Goal: Information Seeking & Learning: Learn about a topic

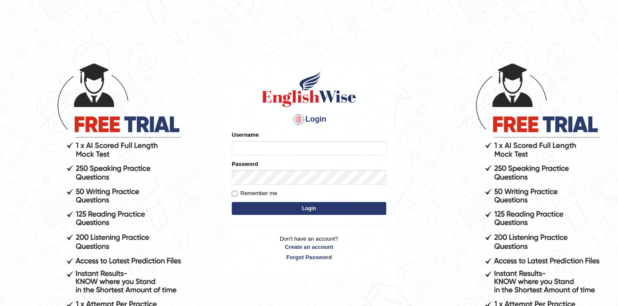
type input "Rishiram2025"
click at [278, 206] on button "Login" at bounding box center [309, 208] width 154 height 13
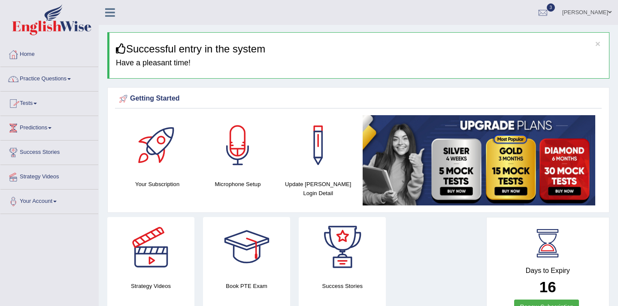
click at [71, 78] on span at bounding box center [68, 79] width 3 height 2
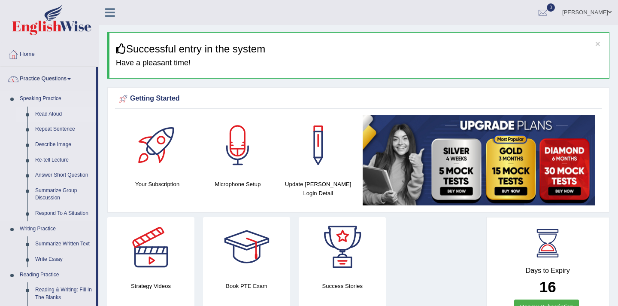
click at [55, 113] on link "Read Aloud" at bounding box center [63, 113] width 65 height 15
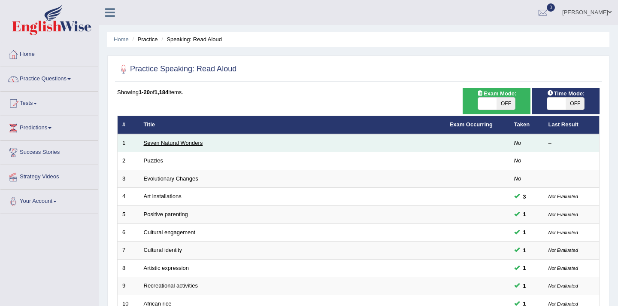
click at [194, 142] on link "Seven Natural Wonders" at bounding box center [173, 142] width 59 height 6
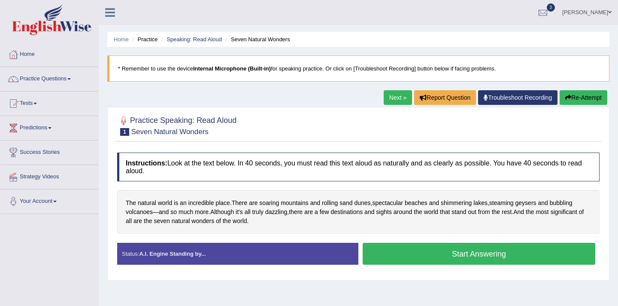
click at [405, 252] on button "Start Answering" at bounding box center [479, 253] width 233 height 22
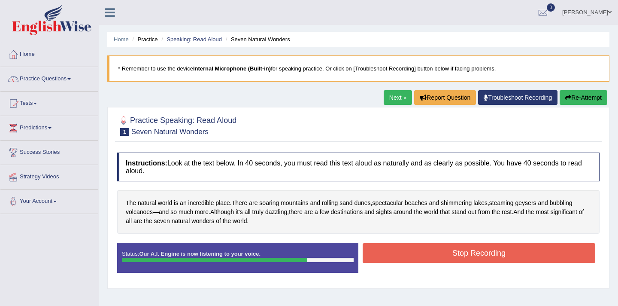
click at [433, 258] on button "Stop Recording" at bounding box center [479, 253] width 233 height 20
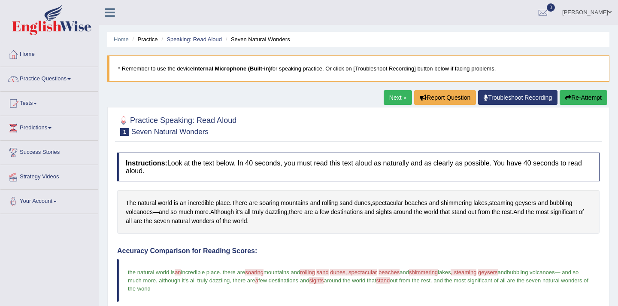
click at [615, 258] on div "Home Practice Speaking: Read Aloud Seven Natural Wonders * Remember to use the …" at bounding box center [358, 282] width 519 height 564
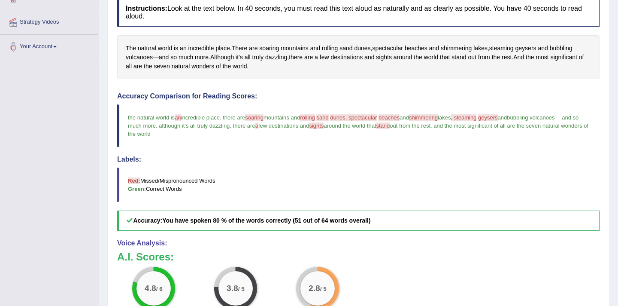
scroll to position [189, 0]
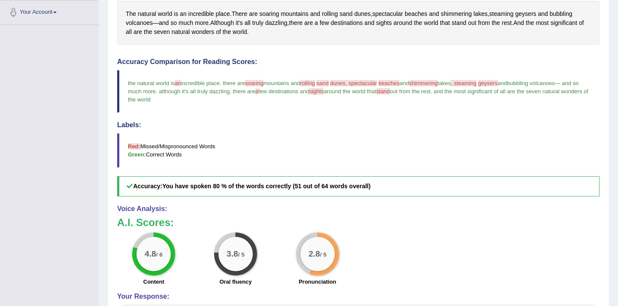
click at [611, 275] on div "Home Practice Speaking: Read Aloud Seven Natural Wonders * Remember to use the …" at bounding box center [358, 93] width 519 height 564
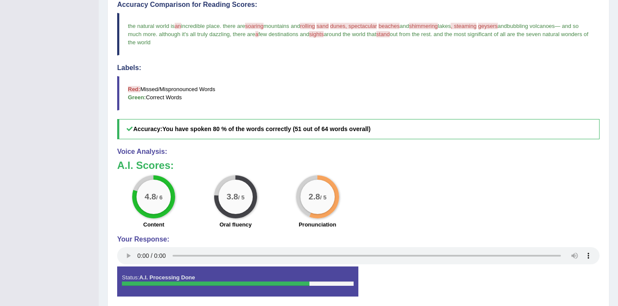
scroll to position [257, 0]
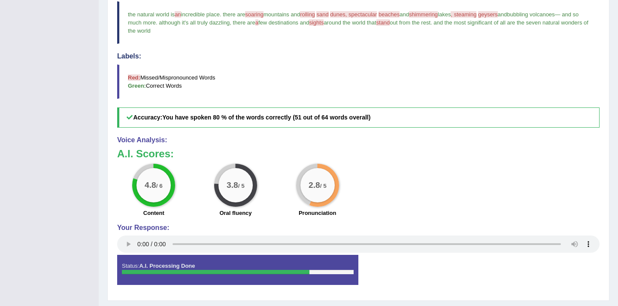
click at [423, 55] on h4 "Labels:" at bounding box center [358, 56] width 482 height 8
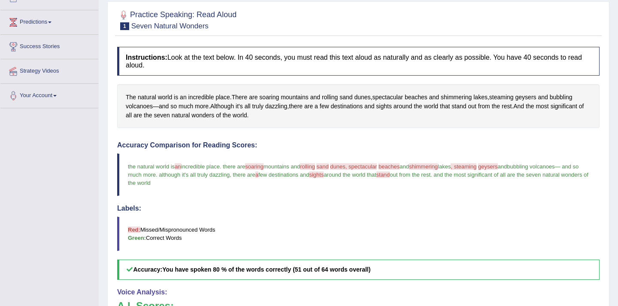
scroll to position [103, 0]
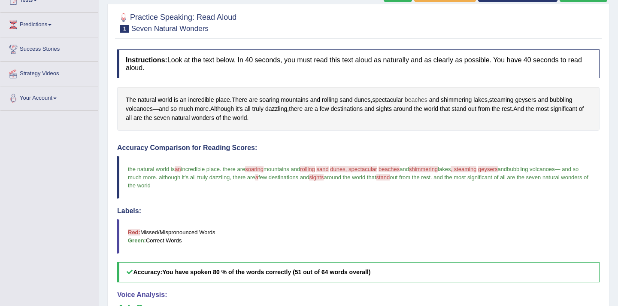
click at [423, 99] on span "beaches" at bounding box center [416, 99] width 23 height 9
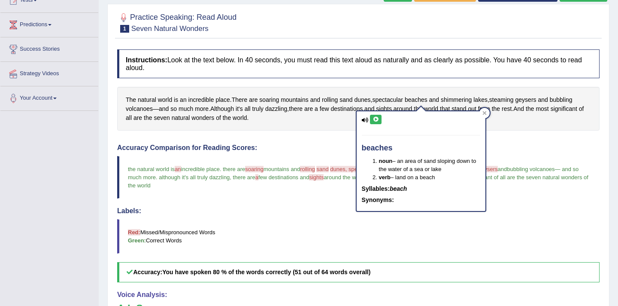
click at [377, 119] on icon at bounding box center [375, 119] width 6 height 5
click at [486, 112] on icon at bounding box center [484, 113] width 4 height 4
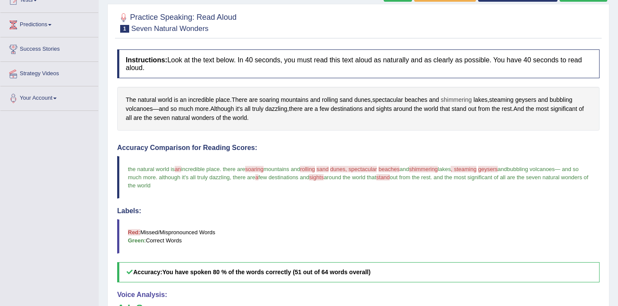
click at [464, 101] on span "shimmering" at bounding box center [456, 99] width 31 height 9
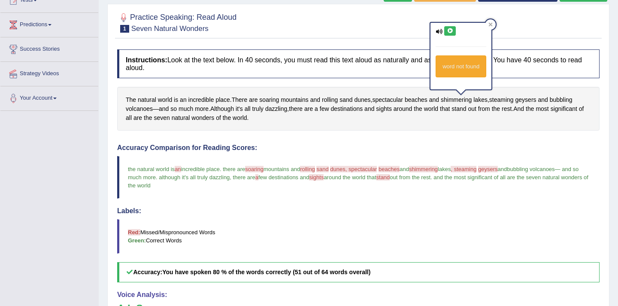
click at [449, 31] on icon at bounding box center [450, 30] width 6 height 5
click at [491, 22] on icon at bounding box center [490, 24] width 4 height 4
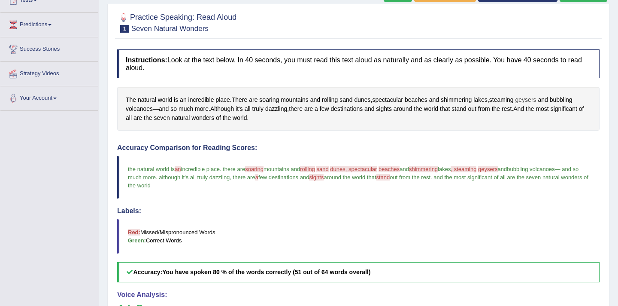
click at [527, 100] on span "geysers" at bounding box center [525, 99] width 21 height 9
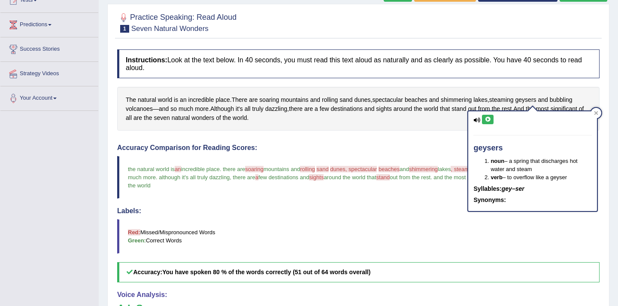
click at [487, 119] on icon at bounding box center [487, 119] width 6 height 5
click at [598, 113] on icon at bounding box center [596, 113] width 4 height 4
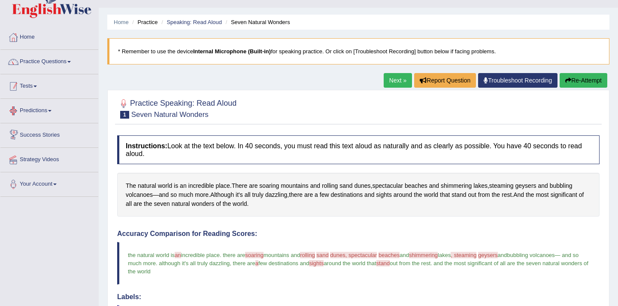
scroll to position [0, 0]
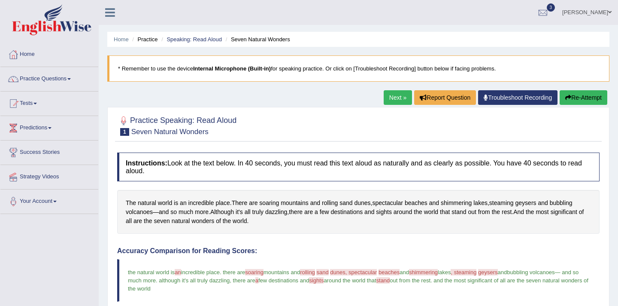
click at [71, 78] on span at bounding box center [68, 79] width 3 height 2
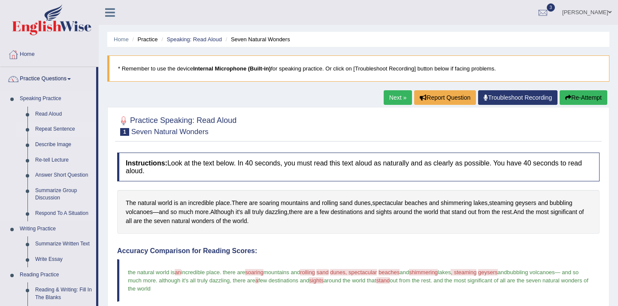
click at [60, 129] on link "Repeat Sentence" at bounding box center [63, 128] width 65 height 15
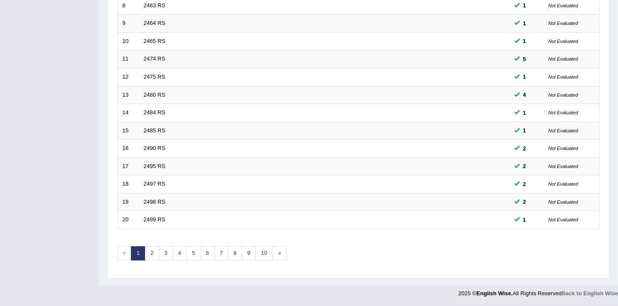
scroll to position [263, 0]
click at [191, 255] on link "5" at bounding box center [193, 252] width 14 height 14
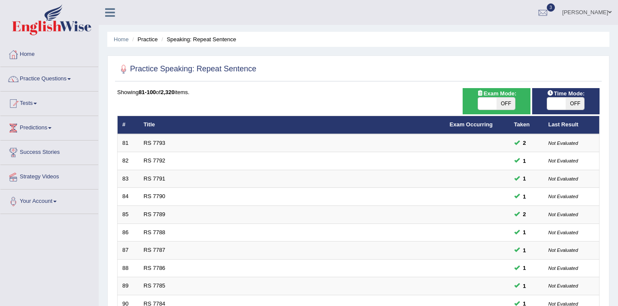
click at [614, 229] on div "Home Practice Speaking: Repeat Sentence Practice Speaking: Repeat Sentence Time…" at bounding box center [358, 273] width 519 height 547
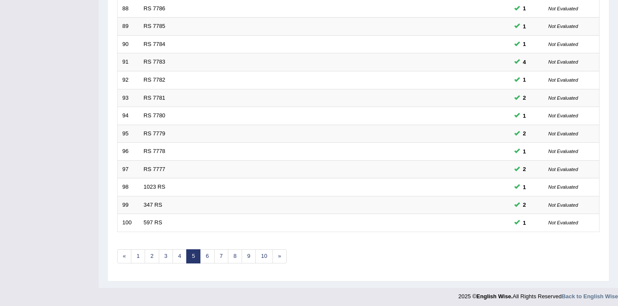
scroll to position [263, 0]
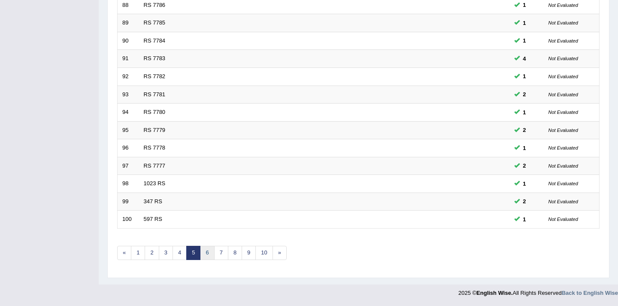
click at [210, 251] on link "6" at bounding box center [207, 252] width 14 height 14
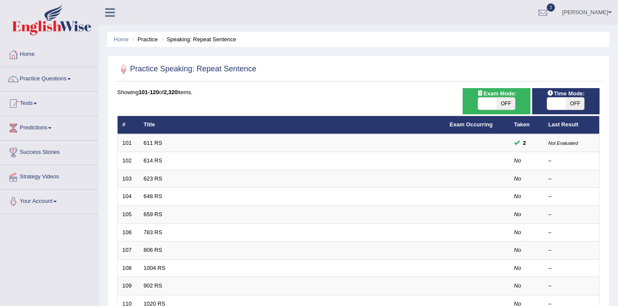
click at [147, 159] on link "614 RS" at bounding box center [153, 160] width 18 height 6
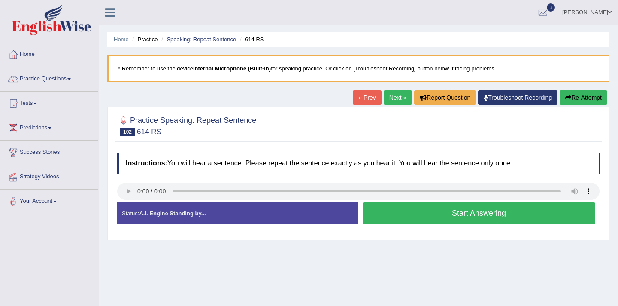
click at [404, 220] on button "Start Answering" at bounding box center [479, 213] width 233 height 22
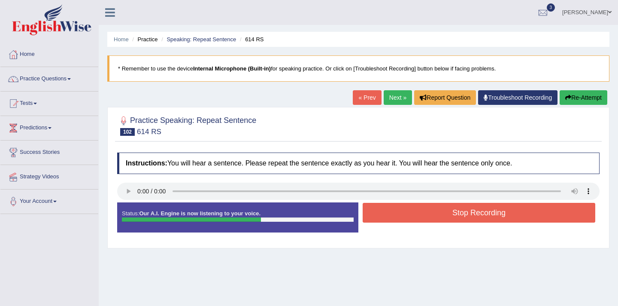
click at [404, 220] on button "Stop Recording" at bounding box center [479, 213] width 233 height 20
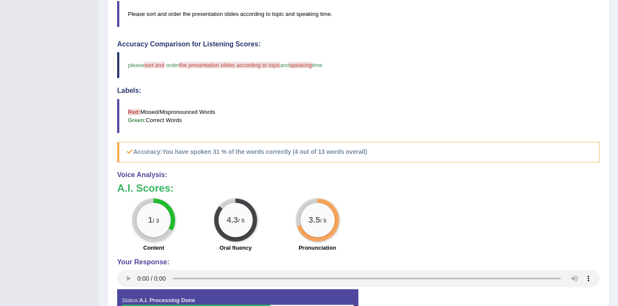
scroll to position [223, 0]
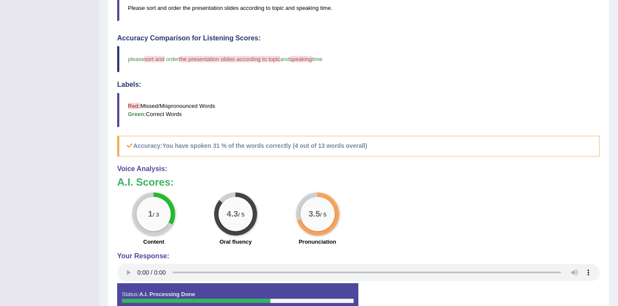
click at [466, 54] on blockquote "please sort and order the presentation slides according to topic is making time…" at bounding box center [358, 59] width 482 height 26
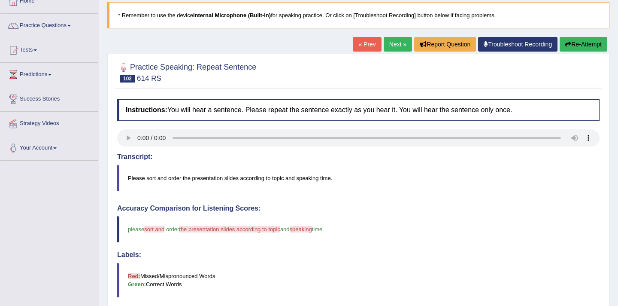
scroll to position [51, 0]
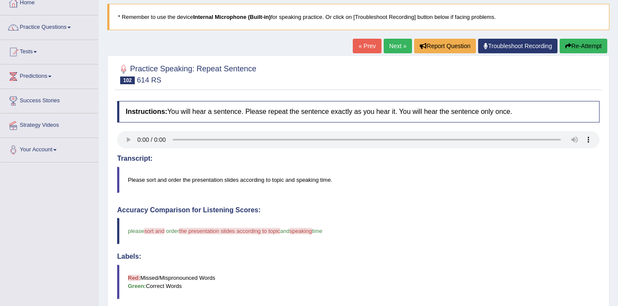
click at [588, 45] on button "Re-Attempt" at bounding box center [584, 46] width 48 height 15
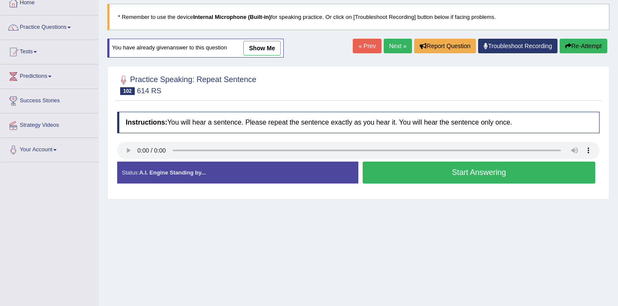
click at [404, 175] on button "Start Answering" at bounding box center [479, 172] width 233 height 22
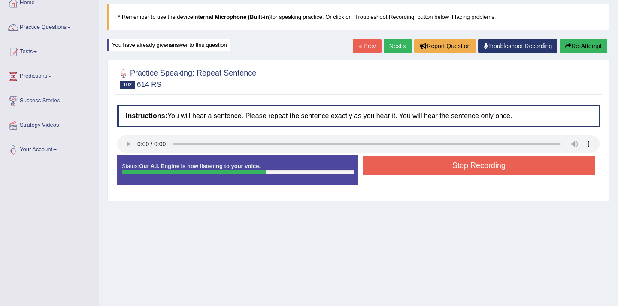
click at [405, 171] on button "Stop Recording" at bounding box center [479, 165] width 233 height 20
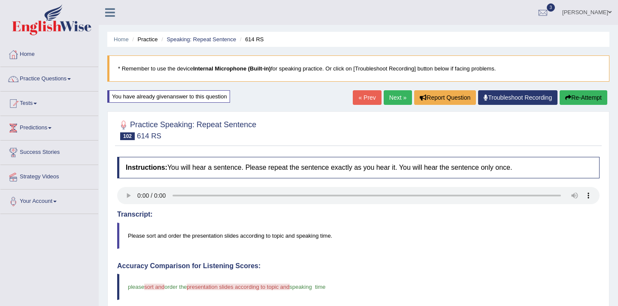
click at [391, 98] on link "Next »" at bounding box center [398, 97] width 28 height 15
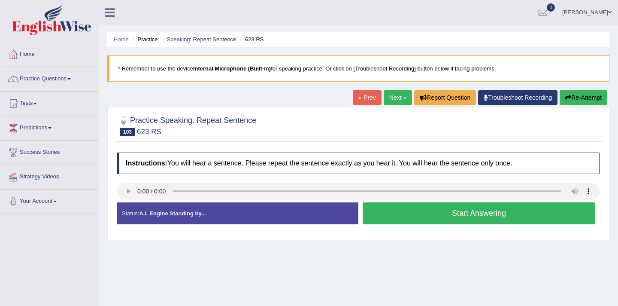
click at [403, 218] on button "Start Answering" at bounding box center [479, 213] width 233 height 22
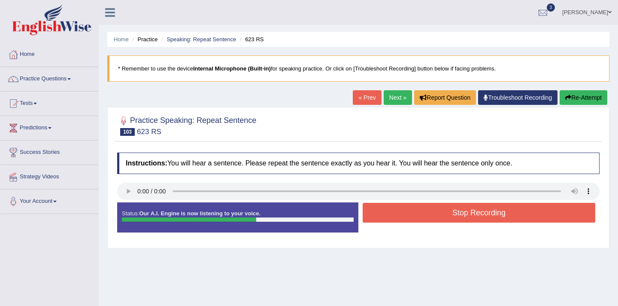
click at [403, 218] on button "Stop Recording" at bounding box center [479, 213] width 233 height 20
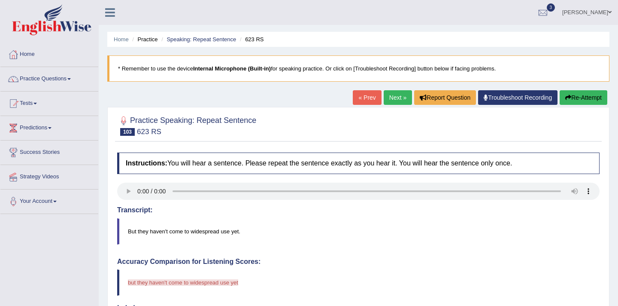
click at [408, 272] on blockquote "but they haven't come to widespread use yet birthday present com at wet produce…" at bounding box center [358, 282] width 482 height 26
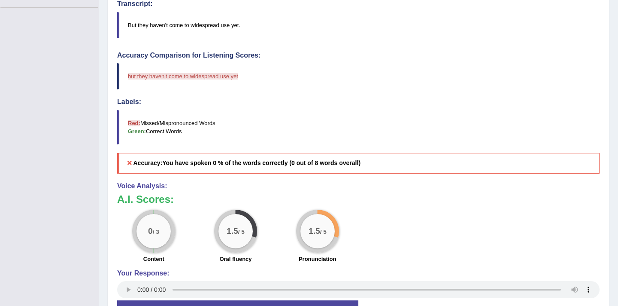
scroll to position [223, 0]
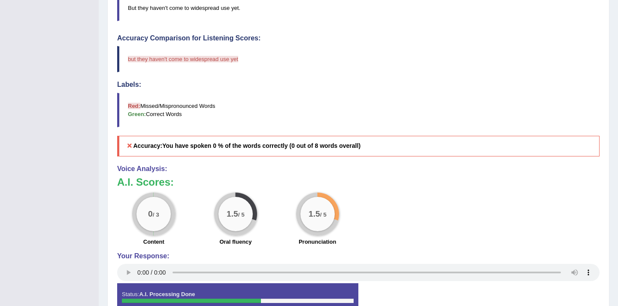
click at [516, 83] on h4 "Labels:" at bounding box center [358, 85] width 482 height 8
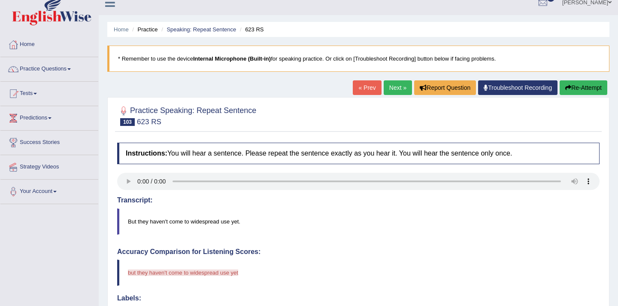
scroll to position [0, 0]
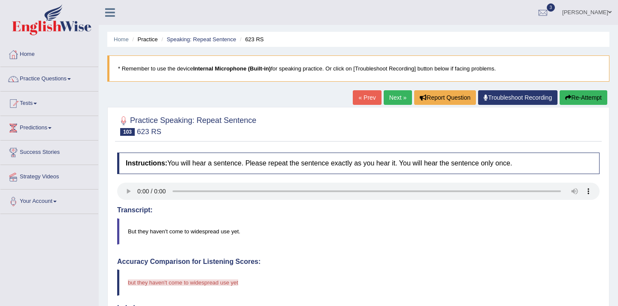
click at [576, 93] on button "Re-Attempt" at bounding box center [584, 97] width 48 height 15
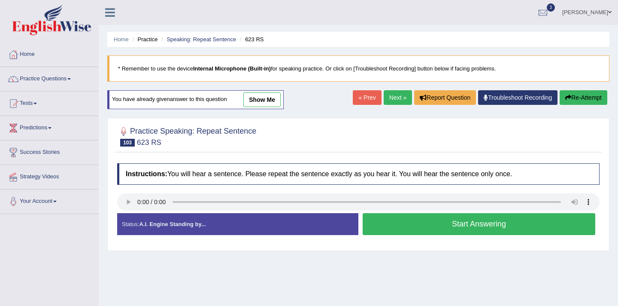
click at [463, 226] on button "Start Answering" at bounding box center [479, 224] width 233 height 22
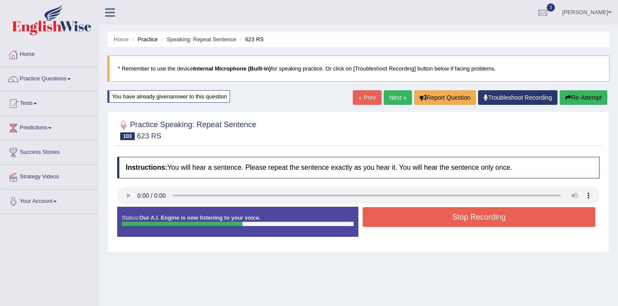
click at [463, 224] on button "Stop Recording" at bounding box center [479, 217] width 233 height 20
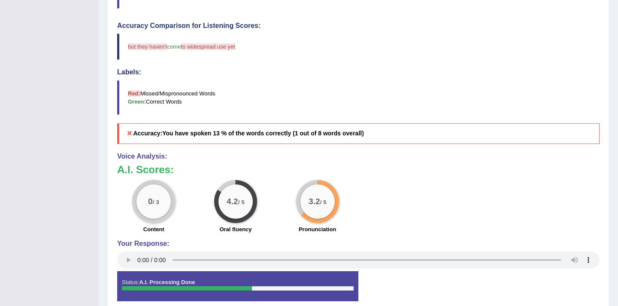
scroll to position [240, 0]
click at [498, 86] on blockquote "Red: Missed/Mispronounced Words Green: Correct Words" at bounding box center [358, 97] width 482 height 34
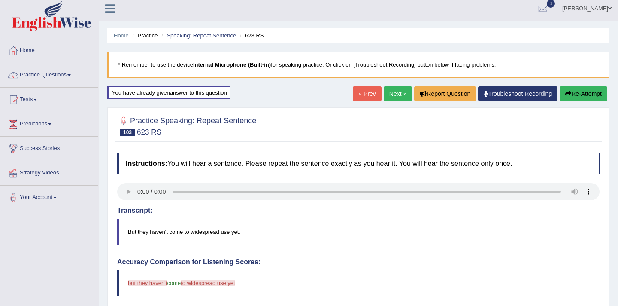
scroll to position [0, 0]
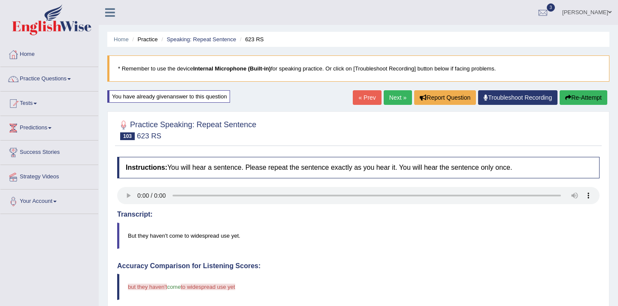
click at [387, 97] on link "Next »" at bounding box center [398, 97] width 28 height 15
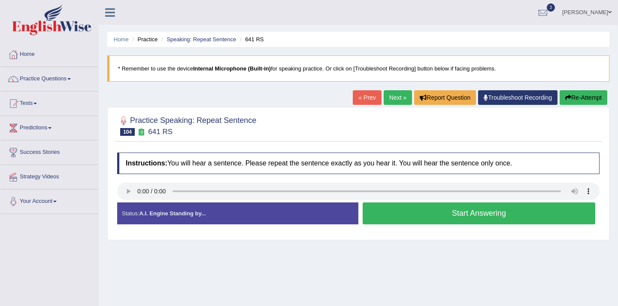
click at [412, 217] on button "Start Answering" at bounding box center [479, 213] width 233 height 22
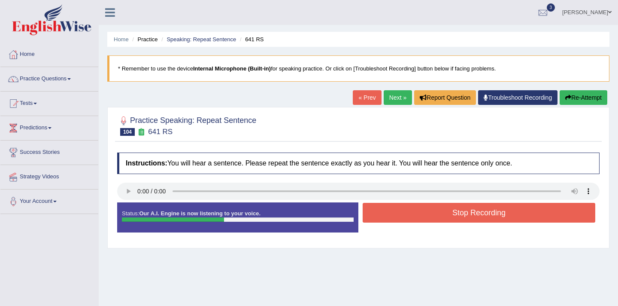
click at [412, 217] on button "Stop Recording" at bounding box center [479, 213] width 233 height 20
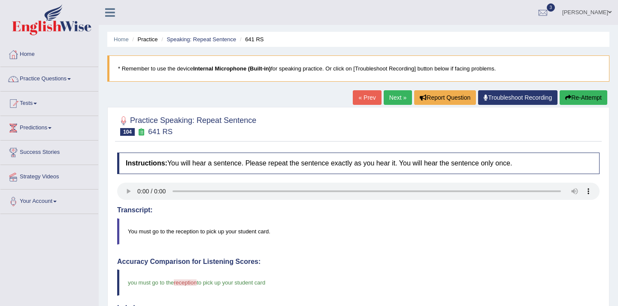
click at [71, 79] on span at bounding box center [68, 79] width 3 height 2
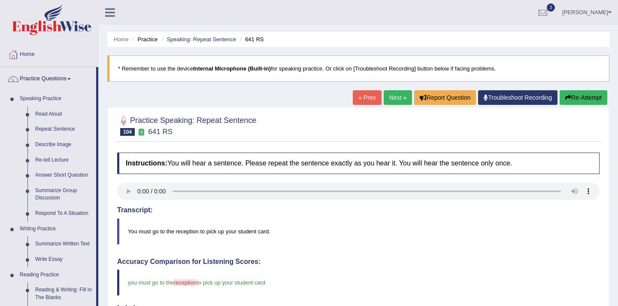
click at [103, 252] on div "Home Practice Speaking: Repeat Sentence 641 RS * Remember to use the device Int…" at bounding box center [358, 279] width 519 height 559
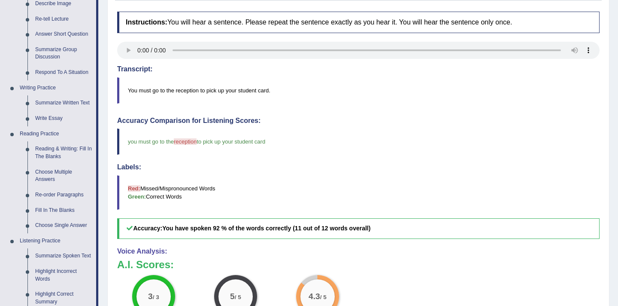
scroll to position [154, 0]
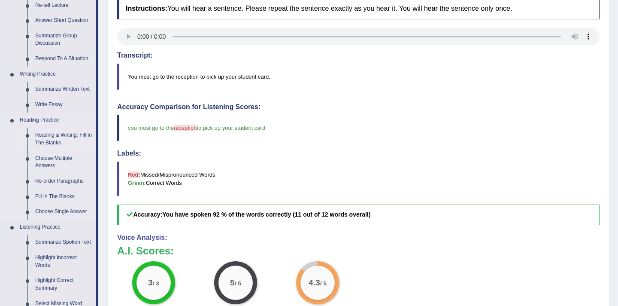
click at [61, 140] on link "Reading & Writing: Fill In The Blanks" at bounding box center [63, 138] width 65 height 23
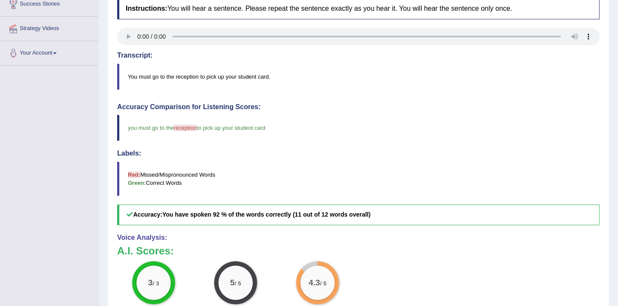
scroll to position [187, 0]
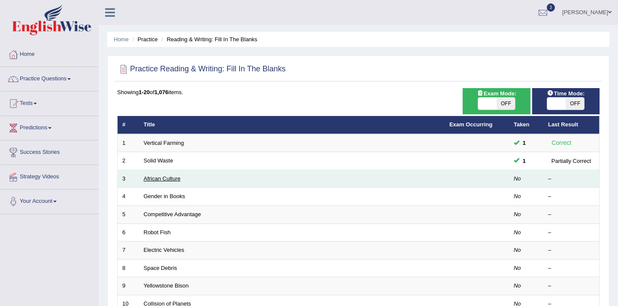
click at [171, 178] on link "African Culture" at bounding box center [162, 178] width 37 height 6
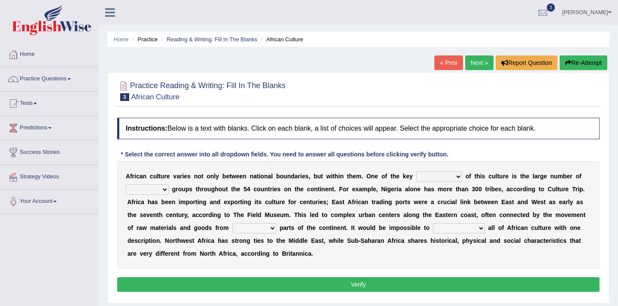
click at [458, 178] on select "conjectures features issues doubts" at bounding box center [439, 176] width 46 height 10
select select "features"
click at [165, 190] on select "ethic ethnic eugenic epic" at bounding box center [147, 189] width 43 height 10
select select "ethic"
click at [274, 229] on select "forelocked interlocked unlocked landlocked" at bounding box center [254, 228] width 44 height 10
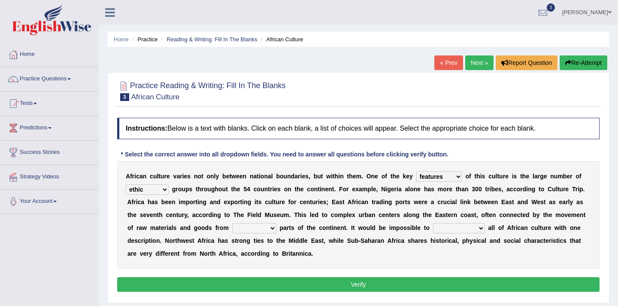
select select "landlocked"
click at [162, 247] on div "A f r i c a n c u l t u r e v a r i e s n o t o n l y b e t w e e n n a t i o n…" at bounding box center [358, 214] width 482 height 107
click at [483, 228] on select "characterize conceptualize symbolize synthesize" at bounding box center [459, 228] width 52 height 10
select select "symbolize"
click at [315, 283] on button "Verify" at bounding box center [358, 284] width 482 height 15
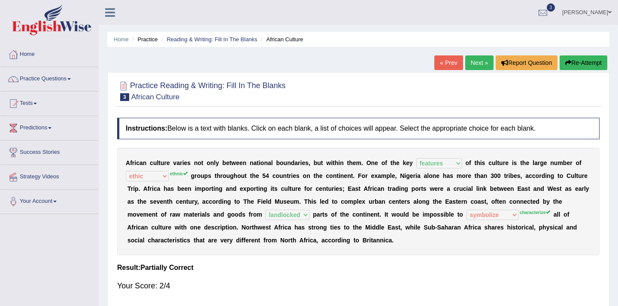
click at [210, 252] on div "A f r i c a n c u l t u r e v a r i e s n o t o n l y b e t w e e n n a t i o n…" at bounding box center [358, 201] width 482 height 107
click at [71, 78] on span at bounding box center [68, 79] width 3 height 2
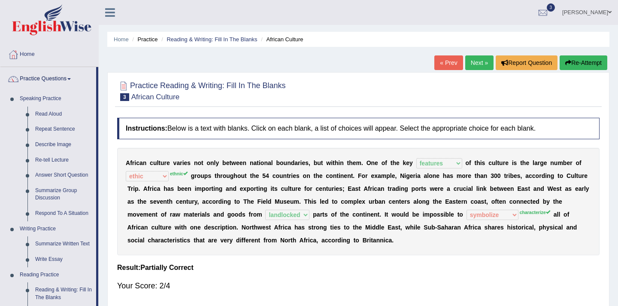
click at [107, 176] on div "Practice Reading & Writing: Fill In The Blanks 3 African Culture Instructions: …" at bounding box center [358, 189] width 502 height 235
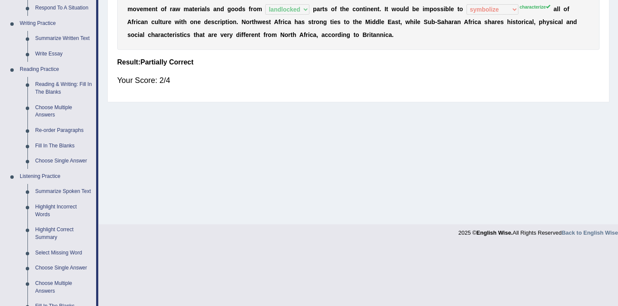
scroll to position [206, 0]
click at [54, 127] on link "Re-order Paragraphs" at bounding box center [63, 129] width 65 height 15
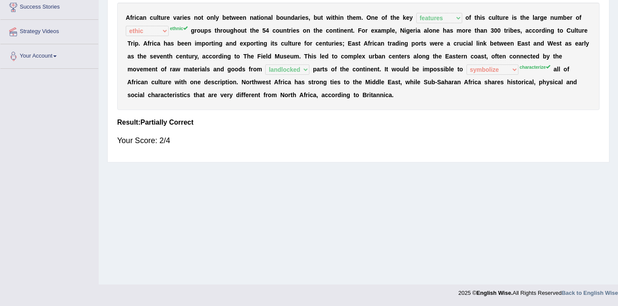
scroll to position [121, 0]
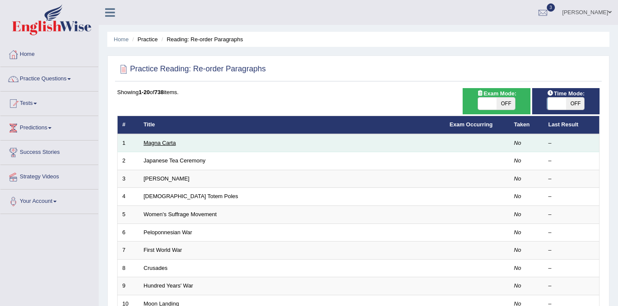
click at [166, 143] on link "Magna Carta" at bounding box center [160, 142] width 32 height 6
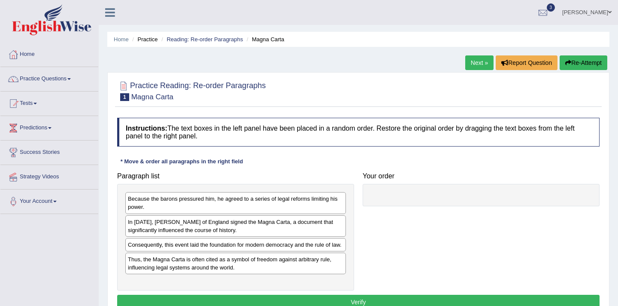
scroll to position [1, 0]
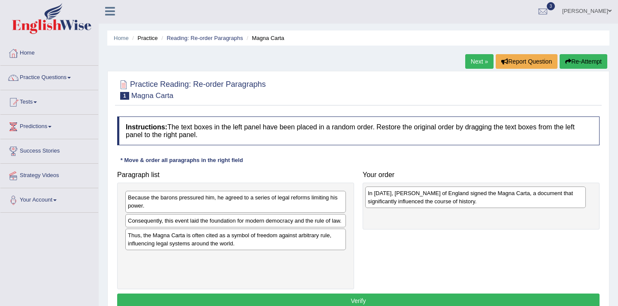
drag, startPoint x: 159, startPoint y: 227, endPoint x: 399, endPoint y: 200, distance: 241.4
click at [399, 200] on div "In [DATE], [PERSON_NAME] of England signed the Magna Carta, a document that sig…" at bounding box center [475, 196] width 221 height 21
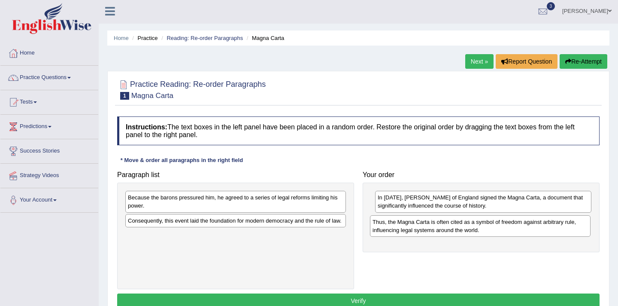
drag, startPoint x: 197, startPoint y: 248, endPoint x: 440, endPoint y: 226, distance: 243.4
click at [440, 226] on div "Thus, the Magna Carta is often cited as a symbol of freedom against arbitrary r…" at bounding box center [480, 225] width 221 height 21
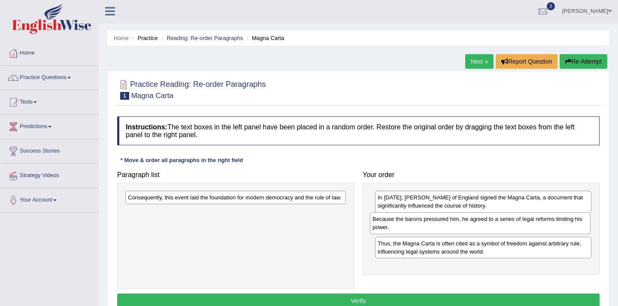
drag, startPoint x: 290, startPoint y: 202, endPoint x: 535, endPoint y: 224, distance: 245.5
click at [535, 224] on div "Because the barons pressured him, he agreed to a series of legal reforms limiti…" at bounding box center [480, 222] width 221 height 21
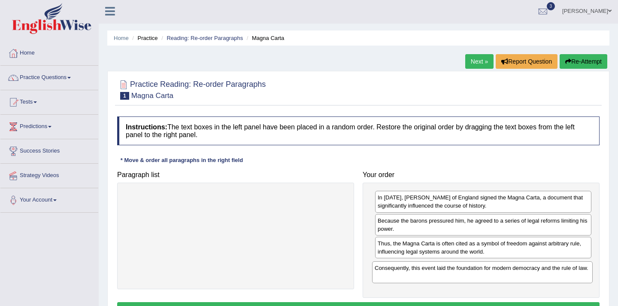
drag, startPoint x: 207, startPoint y: 207, endPoint x: 454, endPoint y: 277, distance: 256.6
click at [454, 277] on div "Consequently, this event laid the foundation for modern democracy and the rule …" at bounding box center [482, 271] width 221 height 21
click at [612, 271] on div "Home Practice Reading: Re-order Paragraphs Magna Carta Next » Report Question R…" at bounding box center [358, 213] width 519 height 429
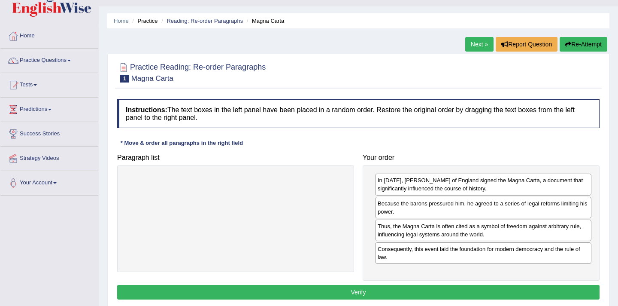
scroll to position [36, 0]
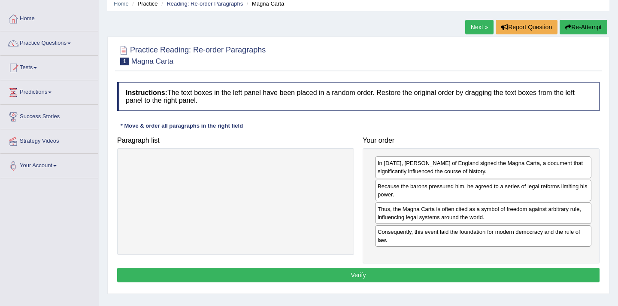
click at [362, 279] on button "Verify" at bounding box center [358, 274] width 482 height 15
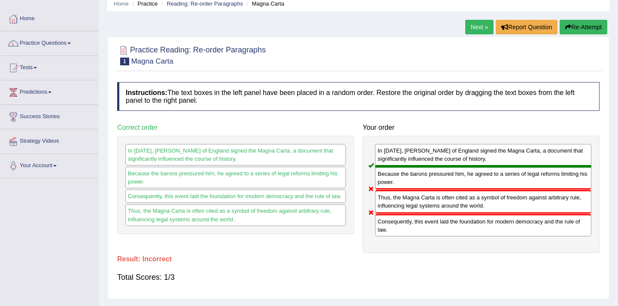
click at [362, 279] on div "Total Scores: 1/3" at bounding box center [358, 276] width 482 height 21
click at [569, 27] on button "Re-Attempt" at bounding box center [584, 27] width 48 height 15
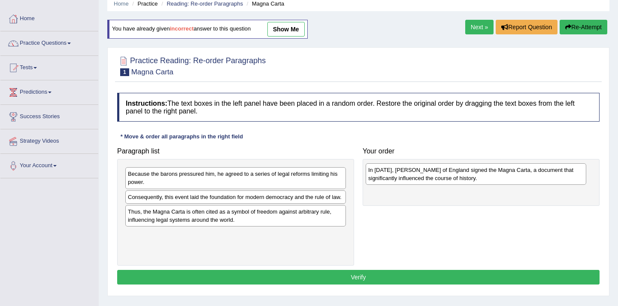
click at [430, 172] on div "In [DATE], [PERSON_NAME] of England signed the Magna Carta, a document that sig…" at bounding box center [476, 173] width 221 height 21
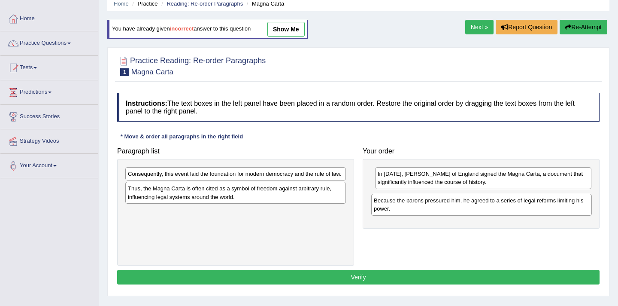
drag, startPoint x: 201, startPoint y: 181, endPoint x: 447, endPoint y: 207, distance: 247.3
click at [447, 207] on div "Because the barons pressured him, he agreed to a series of legal reforms limiti…" at bounding box center [481, 204] width 221 height 21
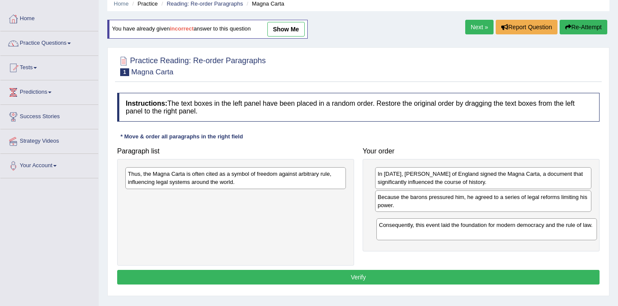
drag, startPoint x: 163, startPoint y: 180, endPoint x: 415, endPoint y: 231, distance: 256.2
click at [415, 231] on div "Consequently, this event laid the foundation for modern democracy and the rule …" at bounding box center [486, 228] width 221 height 21
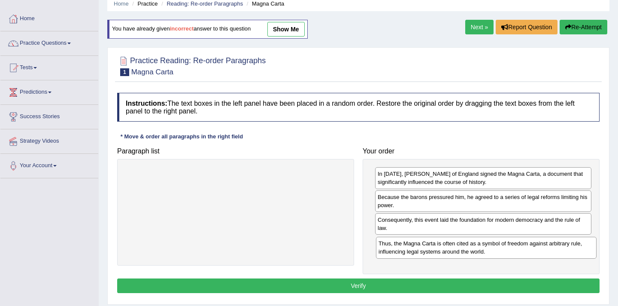
drag, startPoint x: 235, startPoint y: 182, endPoint x: 486, endPoint y: 252, distance: 260.2
click at [486, 252] on div "Thus, the Magna Carta is often cited as a symbol of freedom against arbitrary r…" at bounding box center [486, 246] width 221 height 21
click at [356, 285] on button "Verify" at bounding box center [358, 285] width 482 height 15
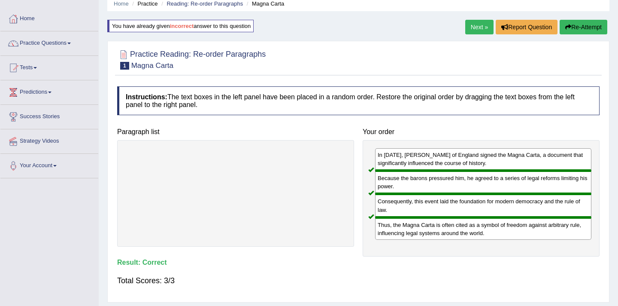
click at [468, 31] on link "Next »" at bounding box center [479, 27] width 28 height 15
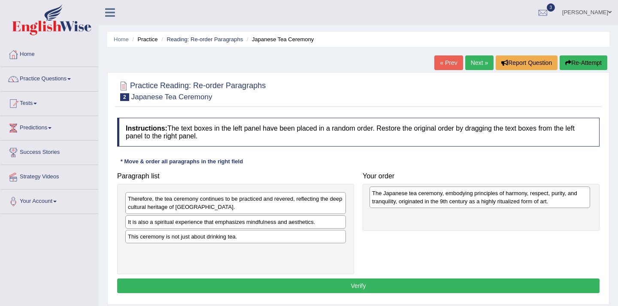
drag, startPoint x: 147, startPoint y: 230, endPoint x: 388, endPoint y: 206, distance: 242.8
click at [388, 205] on div "The Japanese tea ceremony, embodying principles of harmony, respect, purity, an…" at bounding box center [479, 196] width 221 height 21
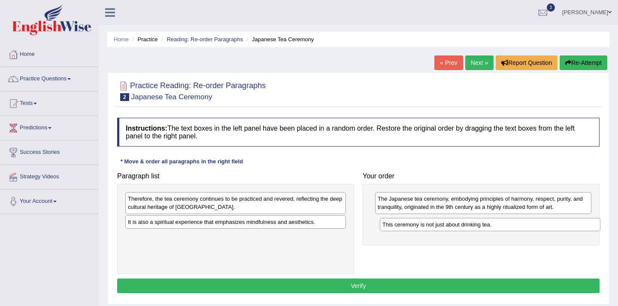
drag, startPoint x: 156, startPoint y: 238, endPoint x: 410, endPoint y: 226, distance: 254.7
click at [410, 226] on div "This ceremony is not just about drinking tea." at bounding box center [490, 224] width 221 height 13
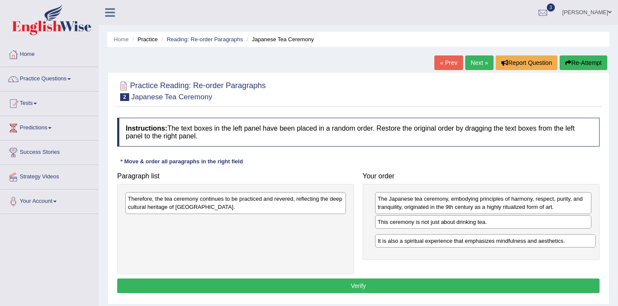
drag, startPoint x: 214, startPoint y: 226, endPoint x: 464, endPoint y: 245, distance: 250.5
click at [464, 245] on div "It is also a spiritual experience that emphasizes mindfulness and aesthetics." at bounding box center [485, 240] width 221 height 13
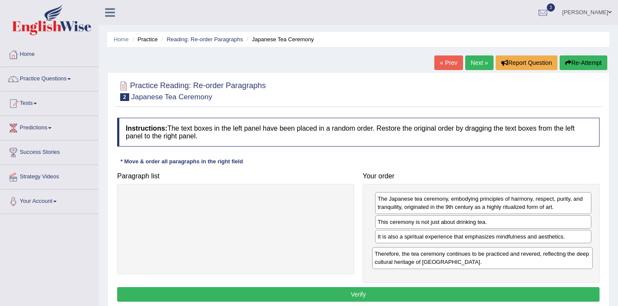
drag, startPoint x: 229, startPoint y: 207, endPoint x: 476, endPoint y: 262, distance: 252.8
click at [476, 262] on div "Therefore, the tea ceremony continues to be practiced and revered, reflecting t…" at bounding box center [482, 257] width 221 height 21
click at [374, 297] on button "Verify" at bounding box center [358, 294] width 482 height 15
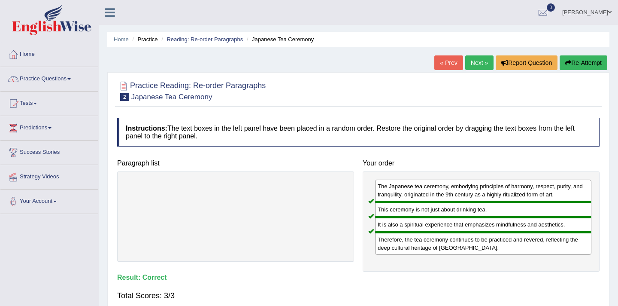
click at [466, 64] on link "Next »" at bounding box center [479, 62] width 28 height 15
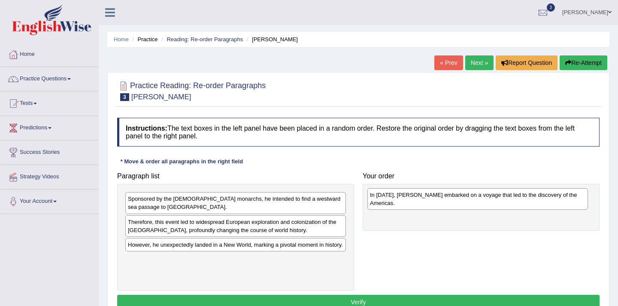
drag, startPoint x: 142, startPoint y: 275, endPoint x: 382, endPoint y: 205, distance: 250.2
click at [382, 204] on div "In [DATE], [PERSON_NAME] embarked on a voyage that led to the discovery of the …" at bounding box center [477, 198] width 221 height 21
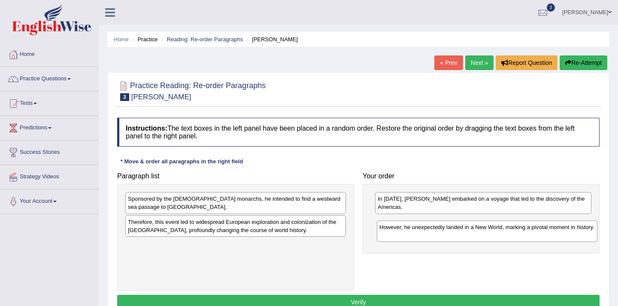
drag, startPoint x: 166, startPoint y: 251, endPoint x: 418, endPoint y: 233, distance: 251.7
click at [418, 233] on div "However, he unexpectedly landed in a New World, marking a pivotal moment in his…" at bounding box center [487, 230] width 221 height 21
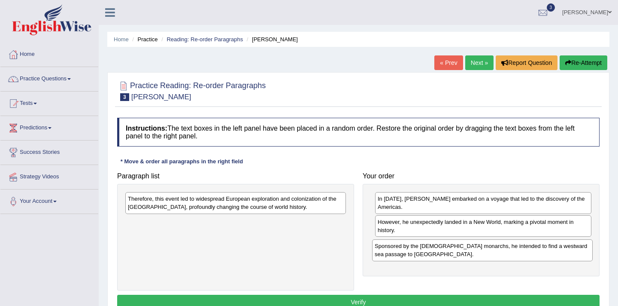
drag, startPoint x: 213, startPoint y: 208, endPoint x: 460, endPoint y: 255, distance: 251.2
click at [460, 255] on div "Sponsored by the [DEMOGRAPHIC_DATA] monarchs, he intended to find a westward se…" at bounding box center [482, 249] width 221 height 21
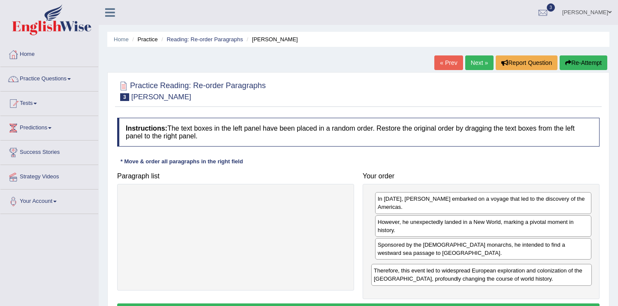
drag, startPoint x: 242, startPoint y: 206, endPoint x: 488, endPoint y: 276, distance: 255.7
click at [488, 276] on div "Therefore, this event led to widespread European exploration and colonization o…" at bounding box center [481, 273] width 221 height 21
click at [612, 260] on div "Home Practice Reading: Re-order Paragraphs Christopher Columbus « Prev Next » R…" at bounding box center [358, 214] width 519 height 429
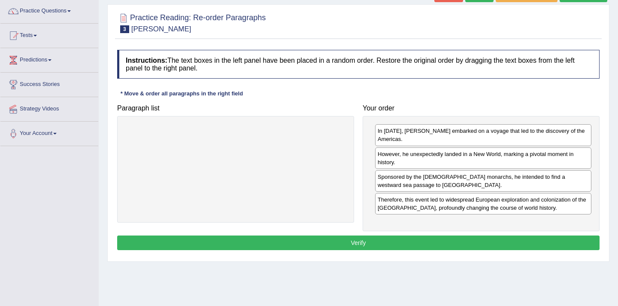
scroll to position [69, 0]
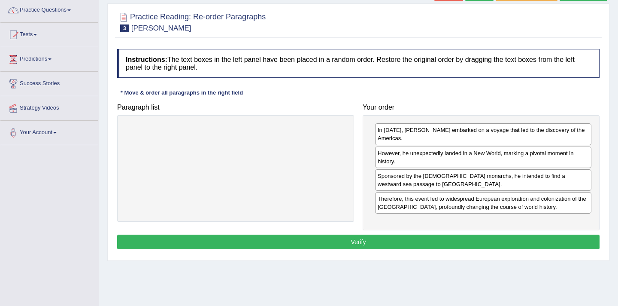
click at [314, 240] on button "Verify" at bounding box center [358, 241] width 482 height 15
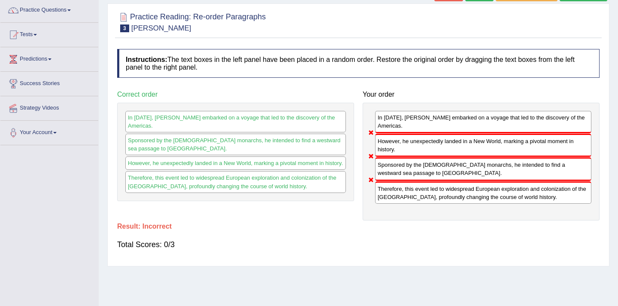
click at [77, 10] on link "Practice Questions" at bounding box center [49, 8] width 98 height 21
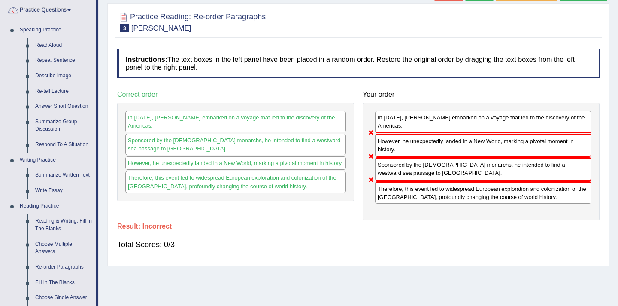
click at [499, 88] on div "Your order In 1492, Christopher Columbus embarked on a voyage that led to the d…" at bounding box center [480, 152] width 245 height 133
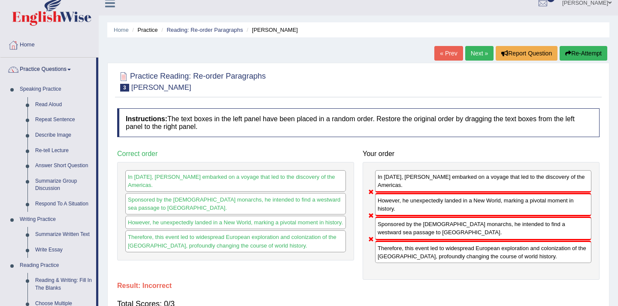
scroll to position [0, 0]
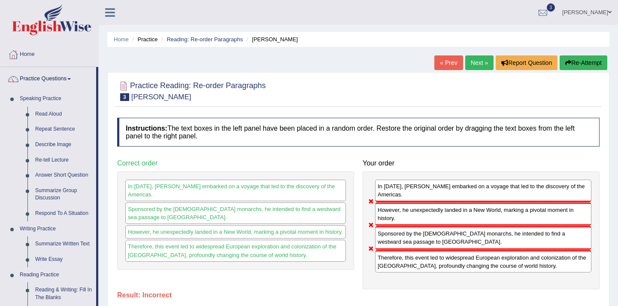
click at [567, 64] on icon "button" at bounding box center [568, 63] width 6 height 6
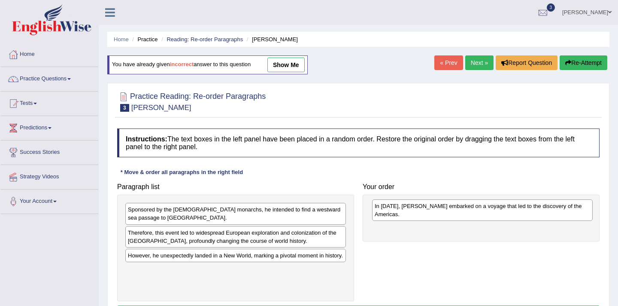
drag, startPoint x: 166, startPoint y: 279, endPoint x: 412, endPoint y: 209, distance: 255.5
click at [412, 209] on div "In [DATE], [PERSON_NAME] embarked on a voyage that led to the discovery of the …" at bounding box center [482, 209] width 221 height 21
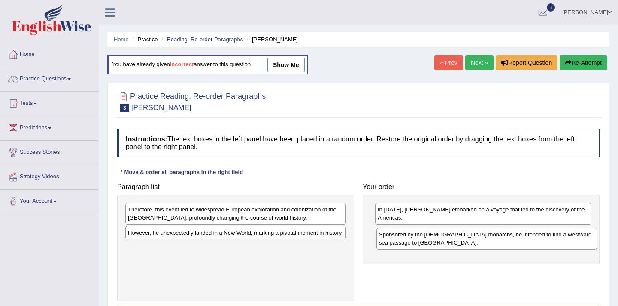
drag, startPoint x: 172, startPoint y: 215, endPoint x: 424, endPoint y: 240, distance: 252.7
click at [424, 240] on div "Sponsored by the Spanish monarchs, he intended to find a westward sea passage t…" at bounding box center [486, 237] width 221 height 21
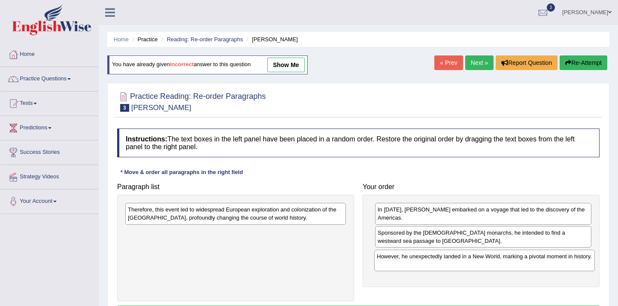
drag, startPoint x: 180, startPoint y: 236, endPoint x: 429, endPoint y: 260, distance: 250.0
click at [429, 260] on div "However, he unexpectedly landed in a New World, marking a pivotal moment in his…" at bounding box center [484, 259] width 221 height 21
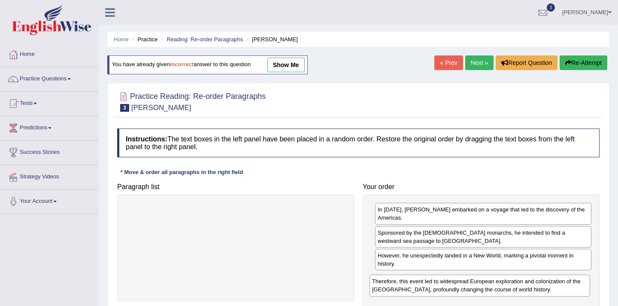
drag, startPoint x: 218, startPoint y: 216, endPoint x: 462, endPoint y: 287, distance: 254.5
click at [462, 287] on div "Therefore, this event led to widespread European exploration and colonization o…" at bounding box center [479, 284] width 221 height 21
click at [617, 166] on div "Home Practice Reading: Re-order Paragraphs Christopher Columbus You have alread…" at bounding box center [358, 214] width 519 height 429
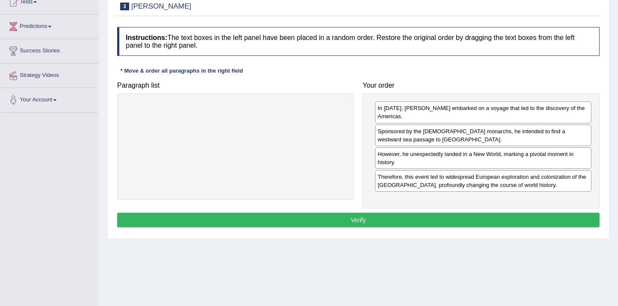
scroll to position [103, 0]
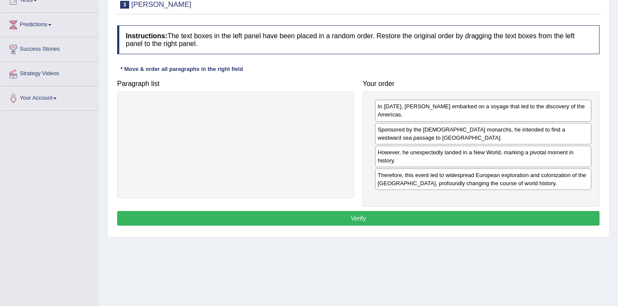
click at [371, 221] on button "Verify" at bounding box center [358, 218] width 482 height 15
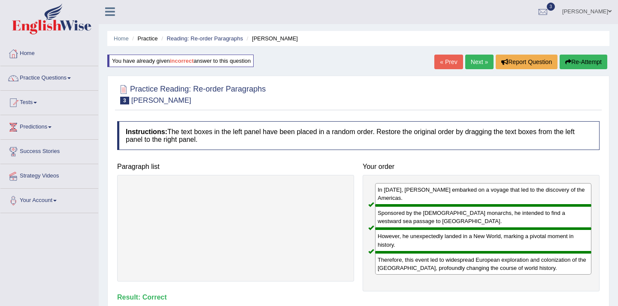
scroll to position [0, 0]
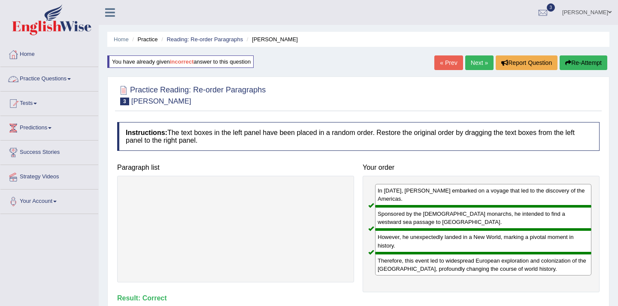
click at [74, 77] on link "Practice Questions" at bounding box center [49, 77] width 98 height 21
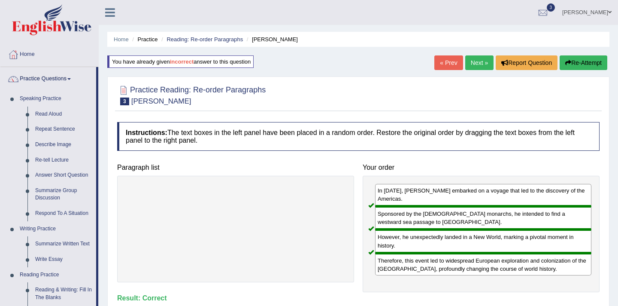
click at [103, 122] on div "Home Practice Reading: Re-order Paragraphs Christopher Columbus You have alread…" at bounding box center [358, 214] width 519 height 429
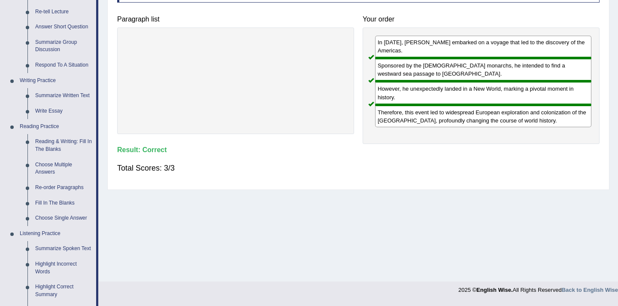
scroll to position [189, 0]
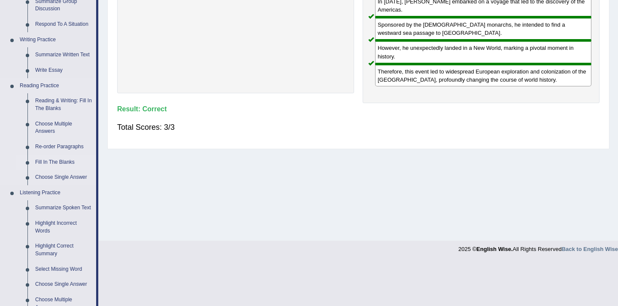
click at [50, 162] on link "Fill In The Blanks" at bounding box center [63, 161] width 65 height 15
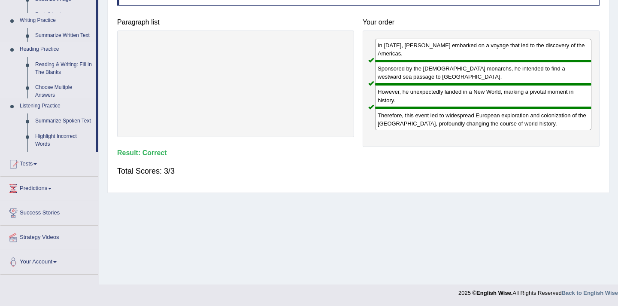
scroll to position [145, 0]
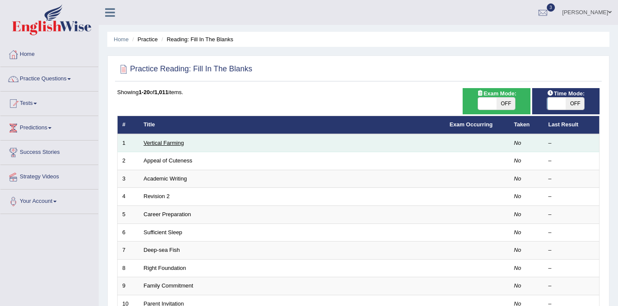
click at [176, 142] on link "Vertical Farming" at bounding box center [164, 142] width 40 height 6
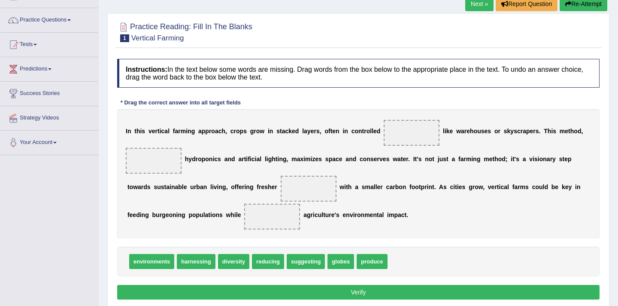
scroll to position [69, 0]
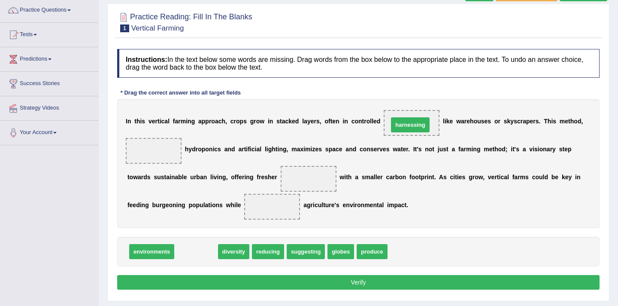
drag, startPoint x: 190, startPoint y: 255, endPoint x: 404, endPoint y: 129, distance: 248.7
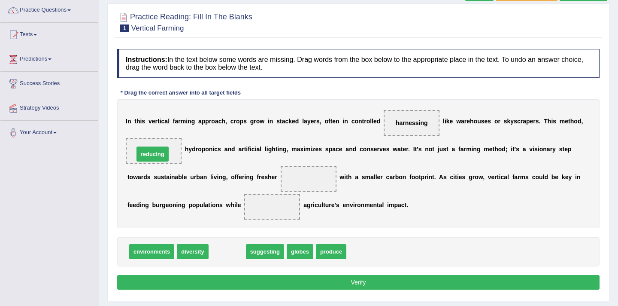
drag, startPoint x: 222, startPoint y: 253, endPoint x: 147, endPoint y: 156, distance: 122.7
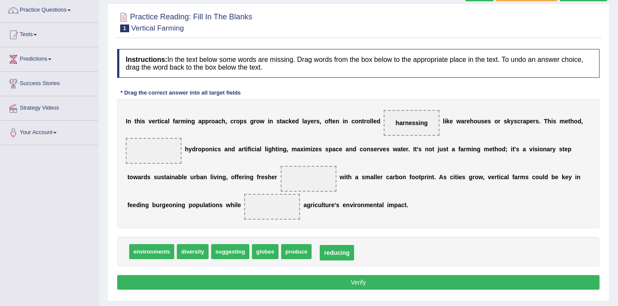
drag, startPoint x: 147, startPoint y: 153, endPoint x: 330, endPoint y: 255, distance: 209.6
drag, startPoint x: 291, startPoint y: 257, endPoint x: 155, endPoint y: 160, distance: 166.8
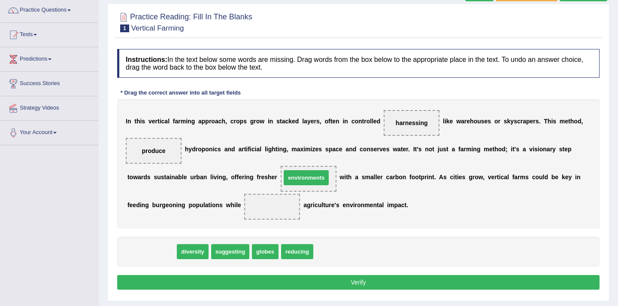
drag, startPoint x: 149, startPoint y: 251, endPoint x: 304, endPoint y: 177, distance: 171.6
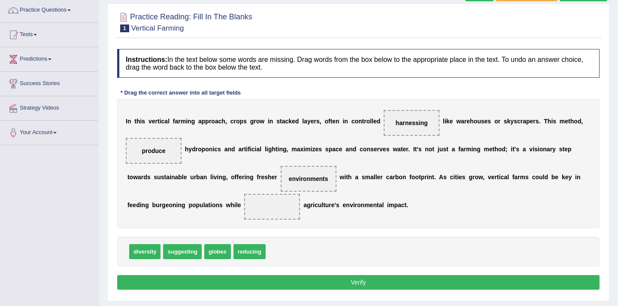
scroll to position [69, 0]
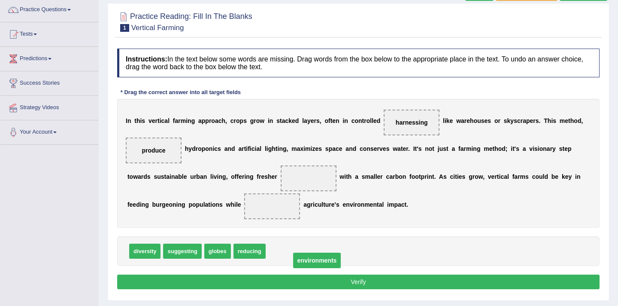
drag, startPoint x: 309, startPoint y: 178, endPoint x: 314, endPoint y: 260, distance: 82.1
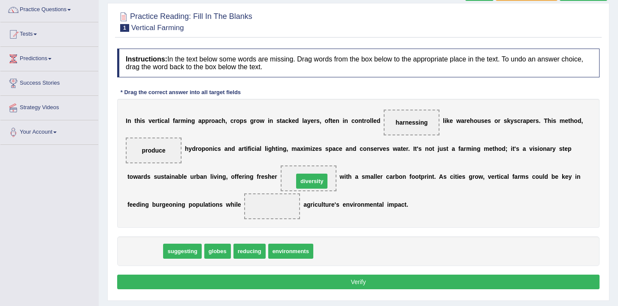
drag, startPoint x: 136, startPoint y: 256, endPoint x: 303, endPoint y: 185, distance: 180.8
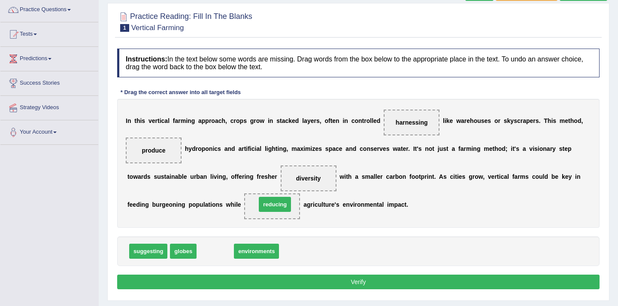
drag, startPoint x: 210, startPoint y: 251, endPoint x: 270, endPoint y: 204, distance: 75.8
click at [308, 280] on button "Verify" at bounding box center [358, 281] width 482 height 15
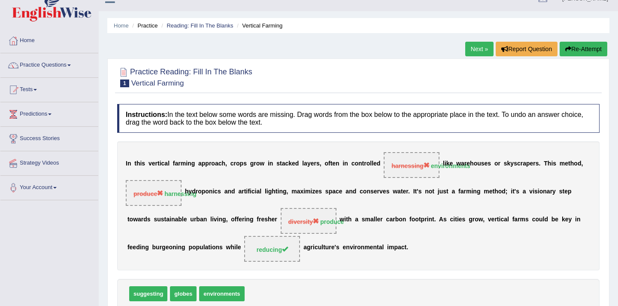
scroll to position [0, 0]
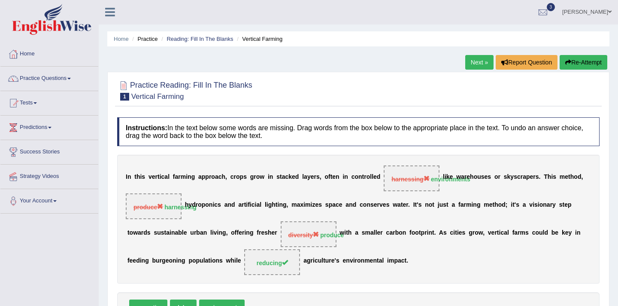
click at [585, 64] on button "Re-Attempt" at bounding box center [584, 62] width 48 height 15
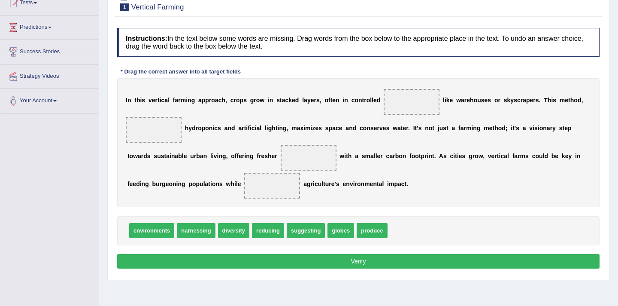
scroll to position [138, 0]
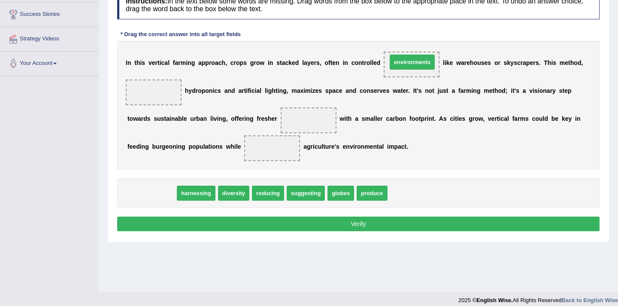
drag, startPoint x: 145, startPoint y: 197, endPoint x: 404, endPoint y: 68, distance: 289.8
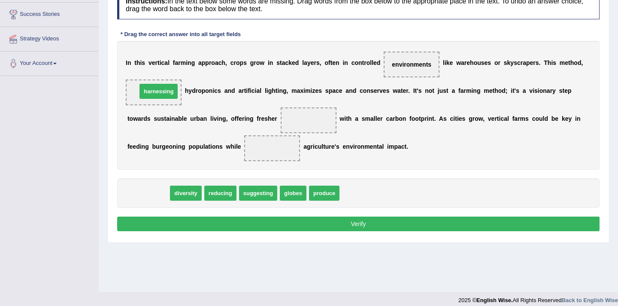
drag, startPoint x: 154, startPoint y: 194, endPoint x: 164, endPoint y: 93, distance: 102.2
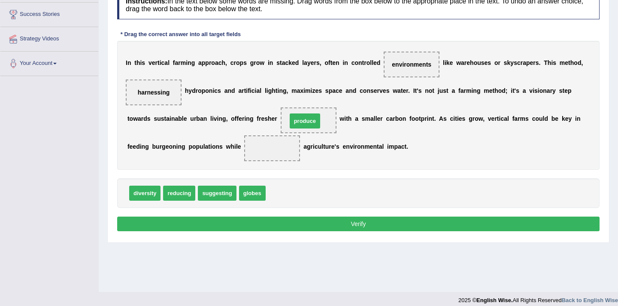
drag, startPoint x: 281, startPoint y: 197, endPoint x: 302, endPoint y: 125, distance: 75.2
drag, startPoint x: 182, startPoint y: 195, endPoint x: 281, endPoint y: 151, distance: 109.3
click at [323, 227] on button "Verify" at bounding box center [358, 223] width 482 height 15
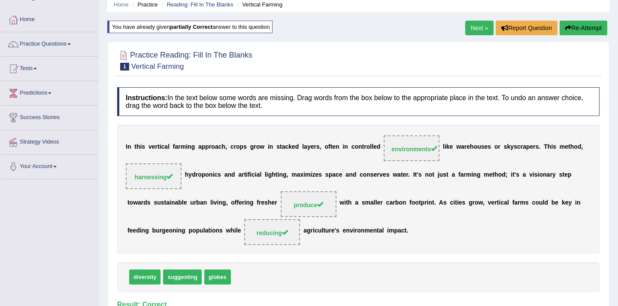
scroll to position [0, 0]
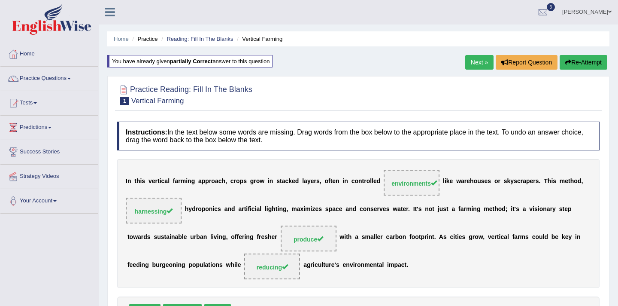
click at [481, 67] on link "Next »" at bounding box center [479, 62] width 28 height 15
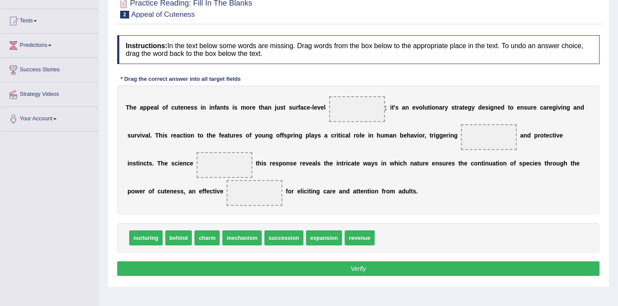
scroll to position [86, 0]
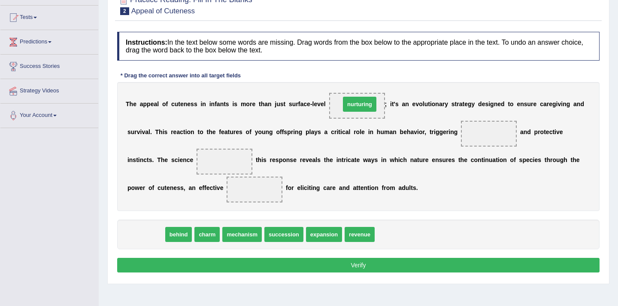
drag, startPoint x: 151, startPoint y: 235, endPoint x: 364, endPoint y: 105, distance: 250.1
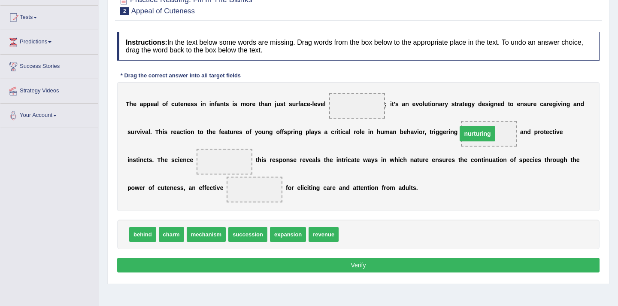
drag, startPoint x: 354, startPoint y: 106, endPoint x: 474, endPoint y: 133, distance: 123.8
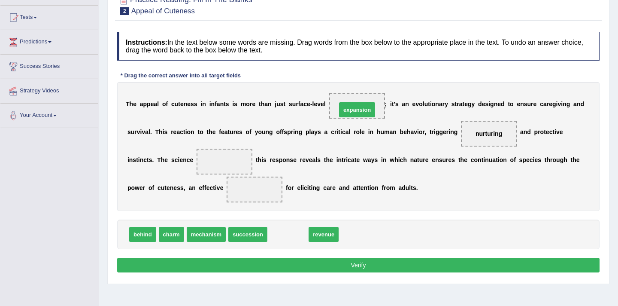
drag, startPoint x: 289, startPoint y: 235, endPoint x: 358, endPoint y: 110, distance: 142.3
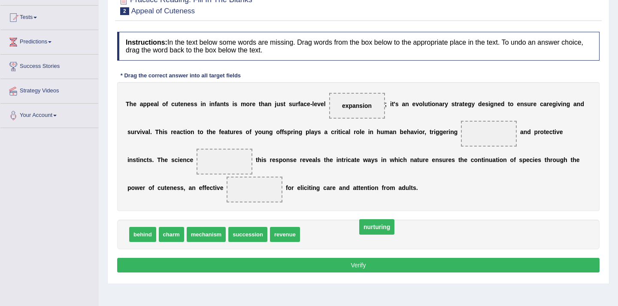
drag, startPoint x: 479, startPoint y: 136, endPoint x: 367, endPoint y: 226, distance: 144.1
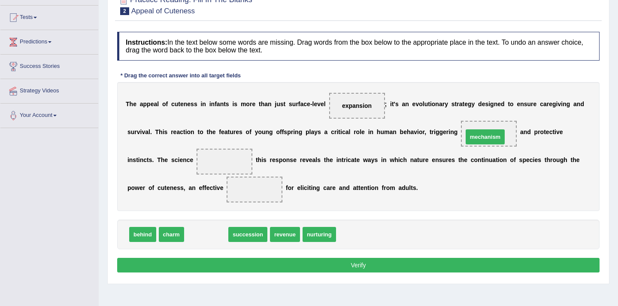
drag, startPoint x: 212, startPoint y: 233, endPoint x: 490, endPoint y: 132, distance: 296.4
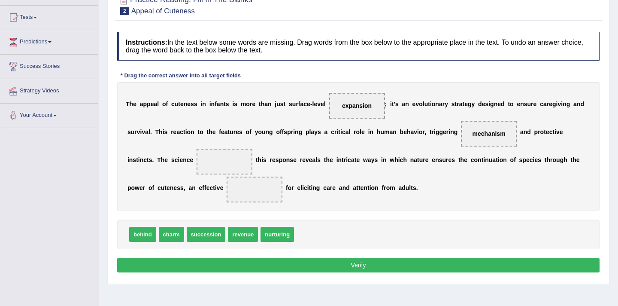
click at [489, 151] on div "T h e a p p e a l o f c u t e n e s s i n i n f a n t s i s m o r e t h a n j u…" at bounding box center [358, 146] width 482 height 129
drag, startPoint x: 148, startPoint y: 238, endPoint x: 198, endPoint y: 165, distance: 88.8
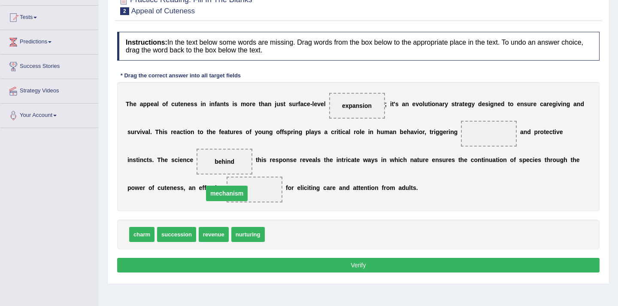
drag, startPoint x: 488, startPoint y: 136, endPoint x: 225, endPoint y: 196, distance: 269.4
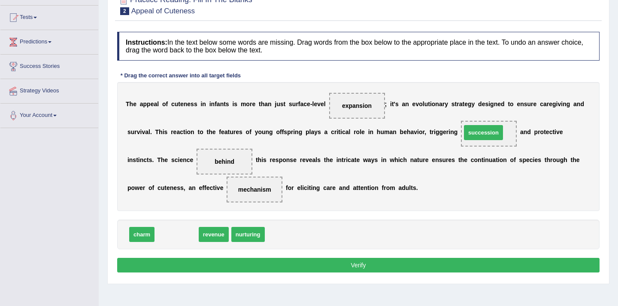
drag, startPoint x: 187, startPoint y: 235, endPoint x: 493, endPoint y: 133, distance: 323.2
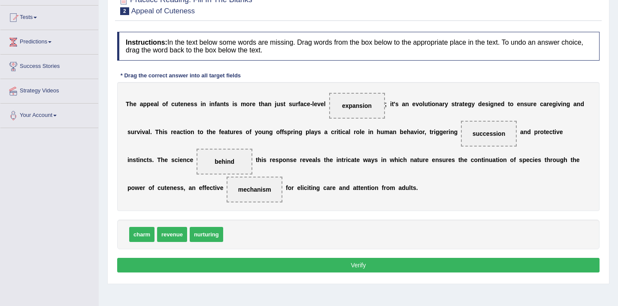
click at [306, 261] on button "Verify" at bounding box center [358, 264] width 482 height 15
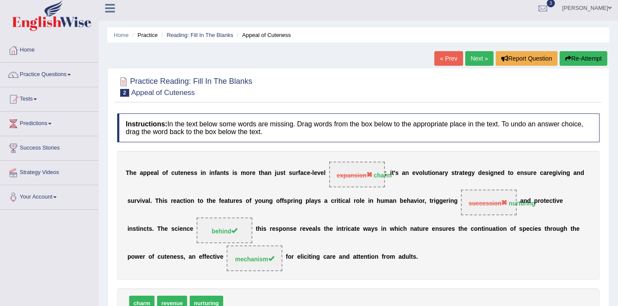
scroll to position [0, 0]
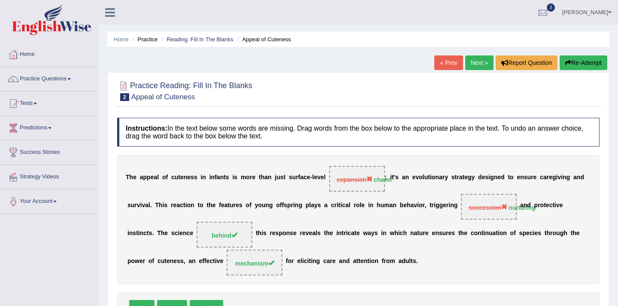
click at [76, 78] on link "Practice Questions" at bounding box center [49, 77] width 98 height 21
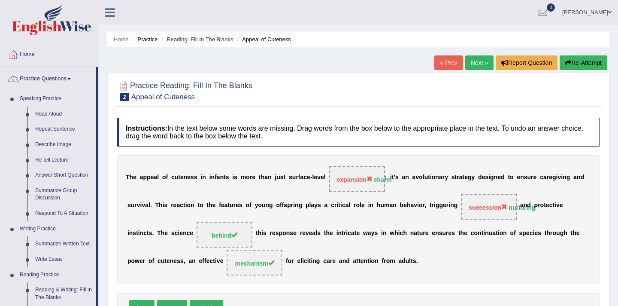
click at [112, 193] on div "Practice Reading: Fill In The Blanks 2 Appeal of Cuteness Instructions: In the …" at bounding box center [358, 223] width 502 height 303
click at [28, 53] on link "Home" at bounding box center [49, 52] width 98 height 21
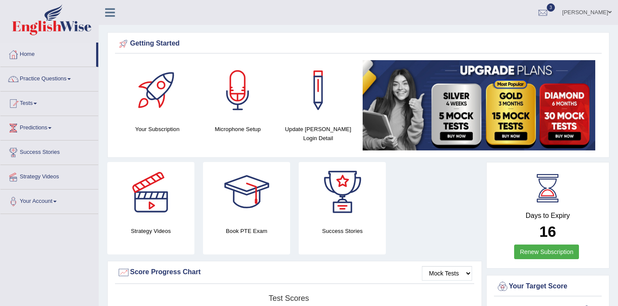
click at [341, 196] on div at bounding box center [342, 192] width 60 height 60
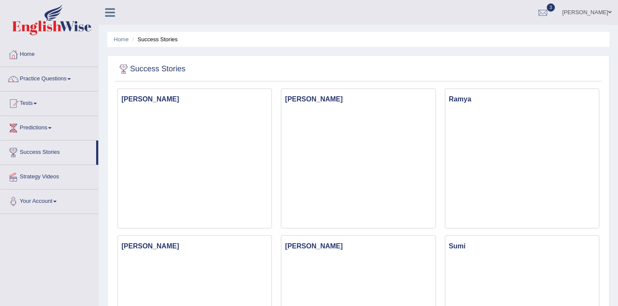
click at [54, 130] on link "Predictions" at bounding box center [49, 126] width 98 height 21
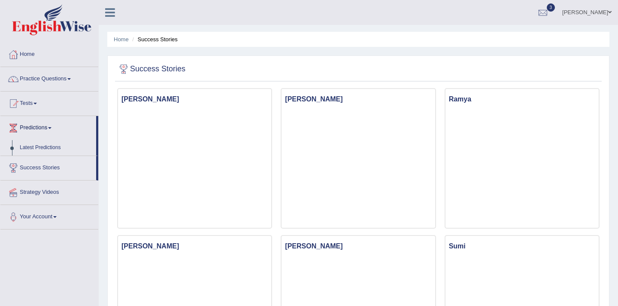
click at [55, 129] on link "Predictions" at bounding box center [48, 126] width 96 height 21
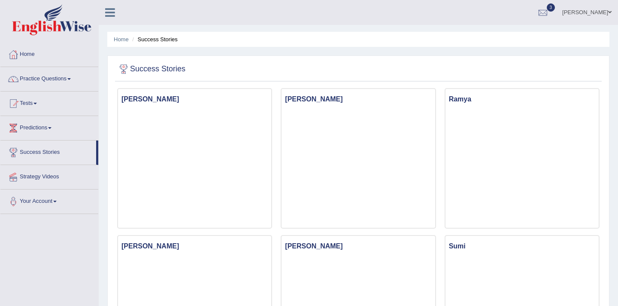
click at [55, 129] on link "Predictions" at bounding box center [49, 126] width 98 height 21
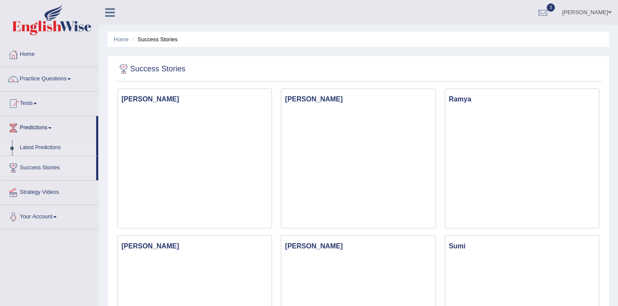
click at [52, 147] on link "Latest Predictions" at bounding box center [56, 147] width 80 height 15
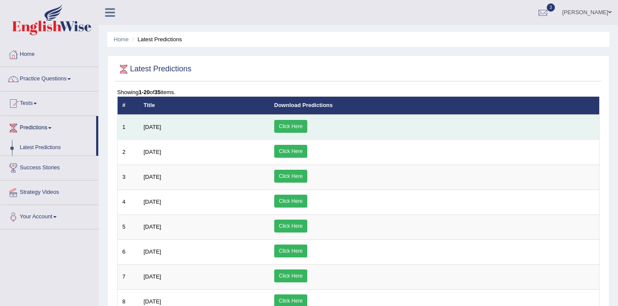
click at [307, 126] on link "Click Here" at bounding box center [290, 126] width 33 height 13
